Goal: Book appointment/travel/reservation

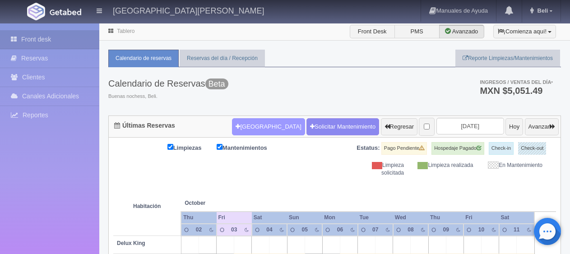
click at [248, 124] on button "[GEOGRAPHIC_DATA]" at bounding box center [268, 126] width 73 height 17
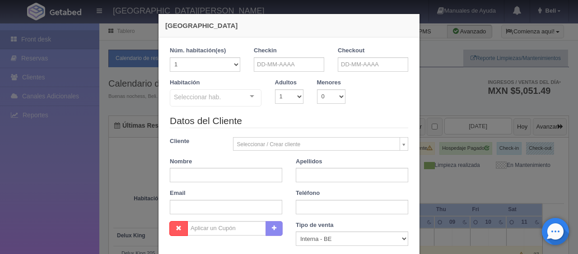
checkbox input "false"
click at [292, 66] on input "text" at bounding box center [289, 64] width 70 height 14
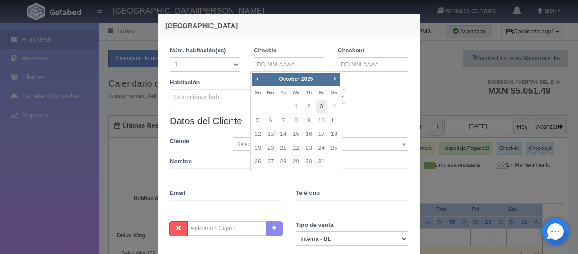
click at [322, 111] on link "3" at bounding box center [322, 106] width 12 height 13
type input "[DATE]"
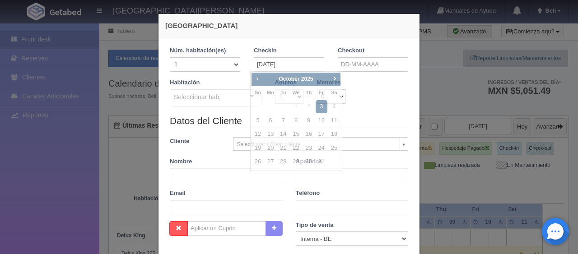
checkbox input "false"
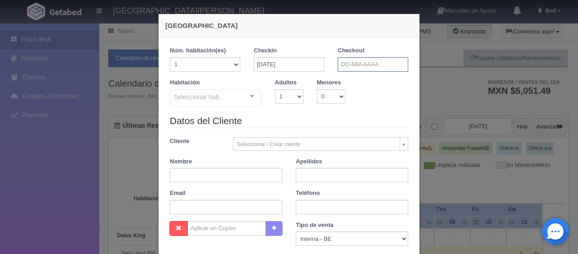
click at [377, 64] on input "text" at bounding box center [373, 64] width 70 height 14
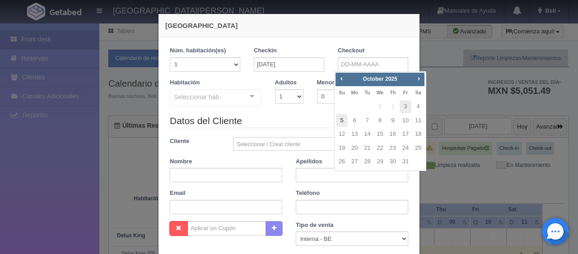
click at [341, 117] on link "5" at bounding box center [342, 120] width 12 height 13
type input "[DATE]"
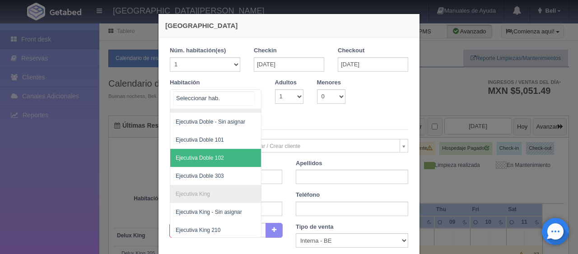
scroll to position [150, 0]
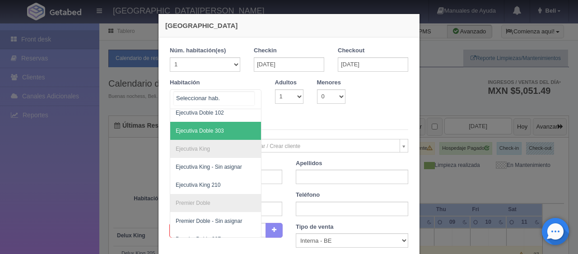
click at [225, 131] on span "Ejecutiva Doble 303" at bounding box center [246, 131] width 152 height 18
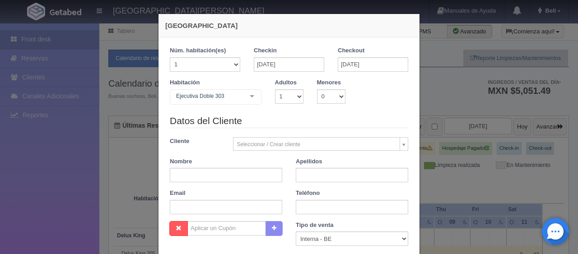
checkbox input "false"
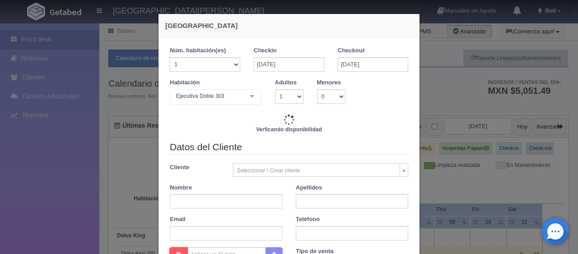
type input "2598.00"
checkbox input "false"
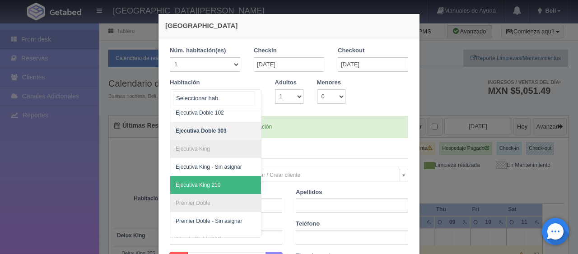
click at [221, 186] on span "Ejecutiva King 210" at bounding box center [246, 185] width 152 height 18
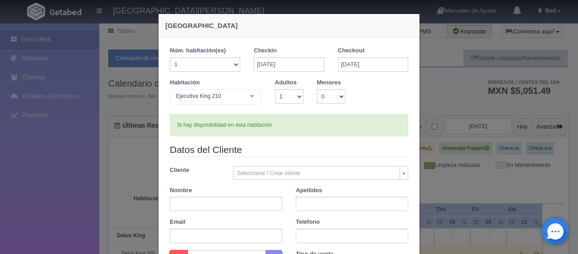
checkbox input "false"
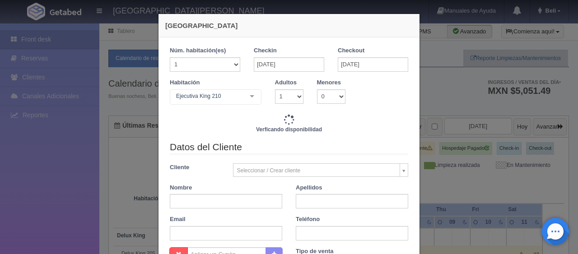
click at [284, 123] on div "1 Núm. habitación(es) 1 2 3 4 5 6 7 8 9 10 11 12 13 14 15 16 17 18 19 20 Checki…" at bounding box center [289, 92] width 238 height 93
type input "2598.00"
checkbox input "false"
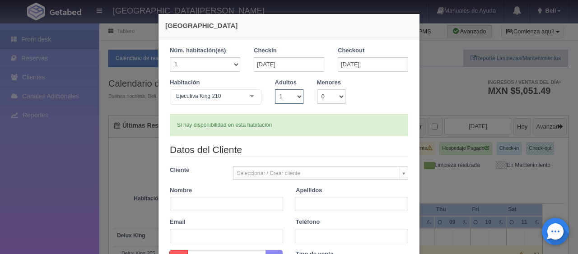
click at [282, 100] on select "1 2 3 4 5 6 7 8 9 10" at bounding box center [289, 96] width 28 height 14
select select "2"
click at [275, 89] on select "1 2 3 4 5 6 7 8 9 10" at bounding box center [289, 96] width 28 height 14
click at [284, 145] on legend "Datos del Cliente" at bounding box center [289, 150] width 238 height 14
checkbox input "false"
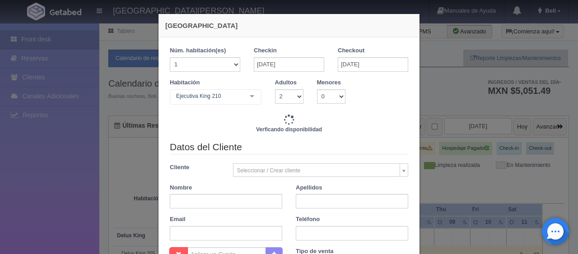
scroll to position [90, 0]
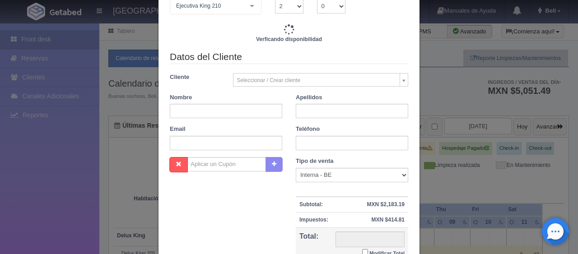
type input "3098.00"
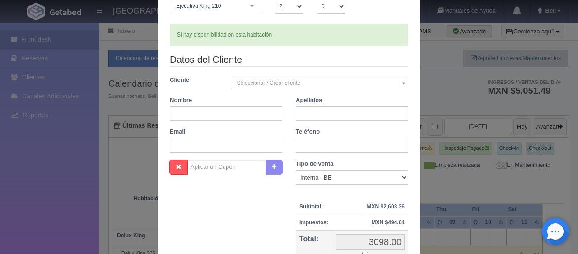
scroll to position [0, 0]
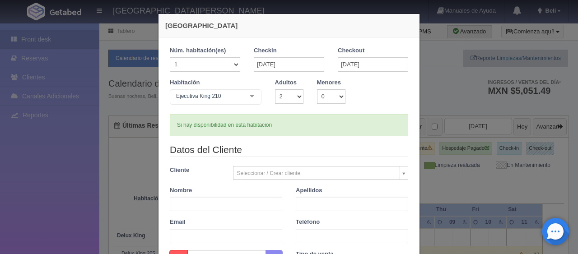
click at [298, 140] on form "1 Núm. habitación(es) 1 2 3 4 5 6 7 8 9 10 11 12 13 14 15 16 17 18 19 20 Checki…" at bounding box center [289, 213] width 238 height 335
drag, startPoint x: 297, startPoint y: 127, endPoint x: 237, endPoint y: 129, distance: 59.6
click at [237, 129] on div "Si hay disponibilidad en esta habitación" at bounding box center [289, 125] width 238 height 22
click at [284, 125] on div "Si hay disponibilidad en esta habitación" at bounding box center [289, 125] width 238 height 22
click at [208, 127] on div "Si hay disponibilidad en esta habitación" at bounding box center [289, 125] width 238 height 22
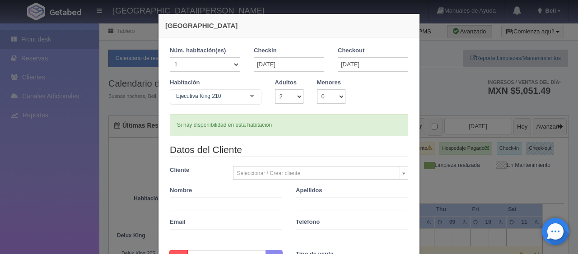
click at [236, 128] on div "Si hay disponibilidad en esta habitación" at bounding box center [289, 125] width 238 height 22
drag, startPoint x: 274, startPoint y: 125, endPoint x: 227, endPoint y: 126, distance: 47.0
click at [229, 123] on div "Si hay disponibilidad en esta habitación" at bounding box center [289, 125] width 238 height 22
click at [223, 131] on div "Si hay disponibilidad en esta habitación" at bounding box center [289, 125] width 238 height 22
drag, startPoint x: 222, startPoint y: 121, endPoint x: 288, endPoint y: 115, distance: 66.6
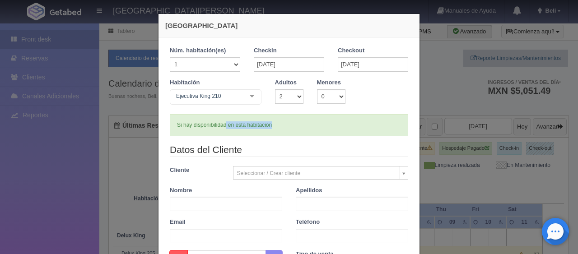
click at [288, 115] on div "Si hay disponibilidad en esta habitación" at bounding box center [289, 125] width 238 height 22
click at [285, 130] on div "Si hay disponibilidad en esta habitación" at bounding box center [289, 125] width 238 height 22
click at [281, 136] on form "1 Núm. habitación(es) 1 2 3 4 5 6 7 8 9 10 11 12 13 14 15 16 17 18 19 20 Checki…" at bounding box center [289, 213] width 238 height 335
click at [278, 138] on form "1 Núm. habitación(es) 1 2 3 4 5 6 7 8 9 10 11 12 13 14 15 16 17 18 19 20 Checki…" at bounding box center [289, 213] width 238 height 335
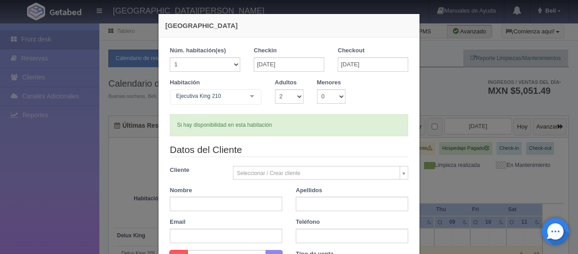
scroll to position [188, 0]
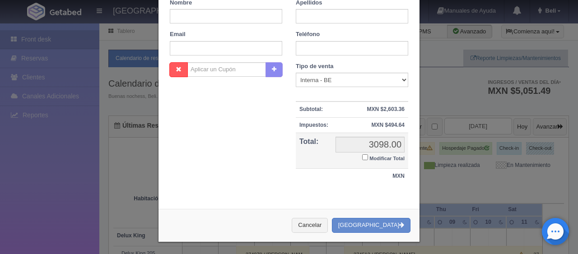
click at [386, 160] on small "Modificar Total" at bounding box center [386, 158] width 35 height 5
click at [368, 160] on input "Modificar Total" at bounding box center [365, 157] width 6 height 6
checkbox input "true"
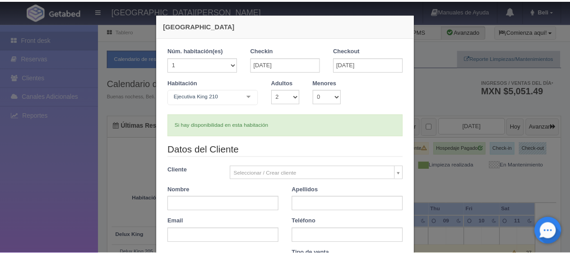
scroll to position [157, 0]
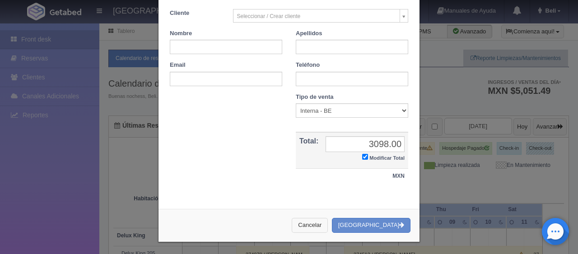
click at [328, 220] on button "Cancelar" at bounding box center [310, 225] width 36 height 15
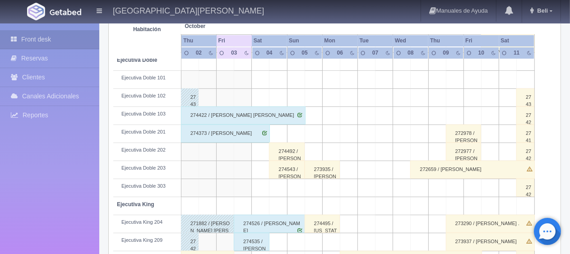
scroll to position [0, 0]
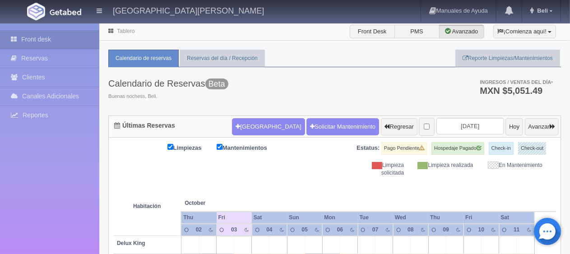
click at [324, 198] on th at bounding box center [331, 194] width 53 height 34
